Goal: Navigation & Orientation: Find specific page/section

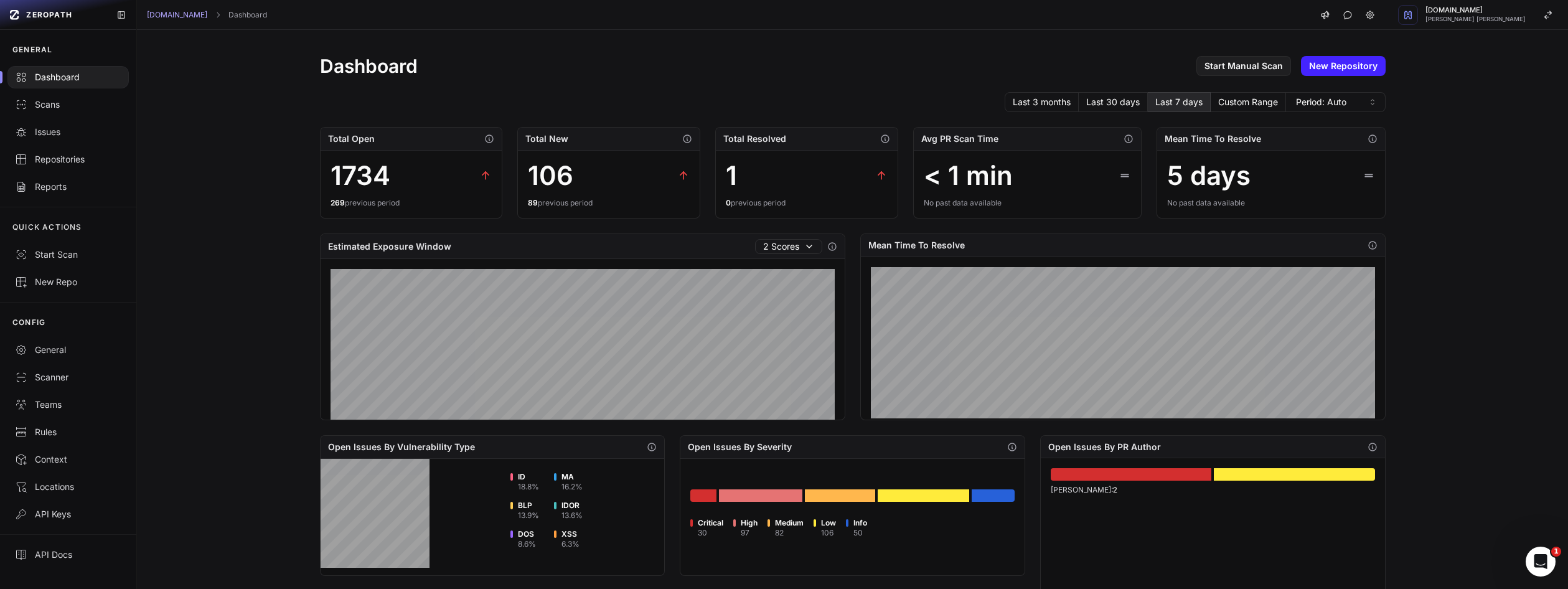
click at [783, 109] on div "Last 3 months Last 30 days Last 7 days Custom Range Period: Auto" at bounding box center [853, 102] width 1066 height 20
click at [575, 41] on div "Dashboard Start Manual Scan New Repository Last 3 months Last 30 days Last 7 da…" at bounding box center [852, 478] width 1115 height 897
click at [650, 92] on div "Last 3 months Last 30 days Last 7 days Custom Range Period: Auto" at bounding box center [853, 102] width 1066 height 20
click at [1510, 154] on div "Dashboard Start Manual Scan New Repository Last 3 months Last 30 days Last 7 da…" at bounding box center [852, 309] width 1431 height 559
